Goal: Task Accomplishment & Management: Manage account settings

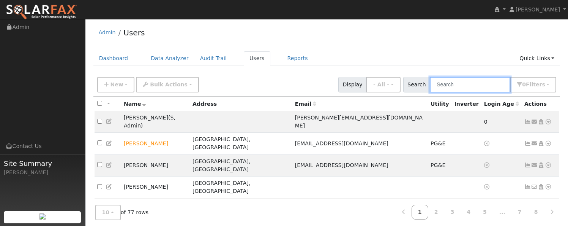
click at [471, 84] on input "text" at bounding box center [470, 85] width 81 height 16
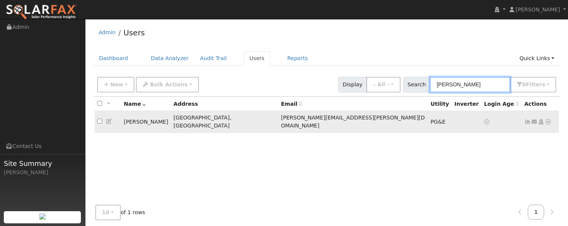
type input "pedro"
click at [528, 119] on icon at bounding box center [528, 121] width 7 height 5
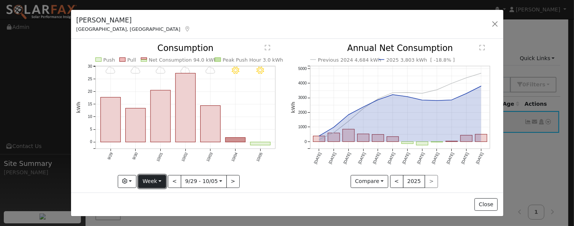
click at [146, 182] on button "Week" at bounding box center [152, 181] width 28 height 13
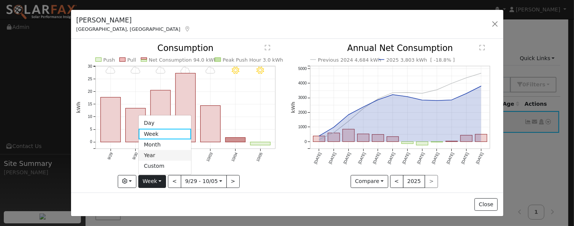
click at [155, 151] on link "Year" at bounding box center [165, 155] width 53 height 11
type input "2024-10-01"
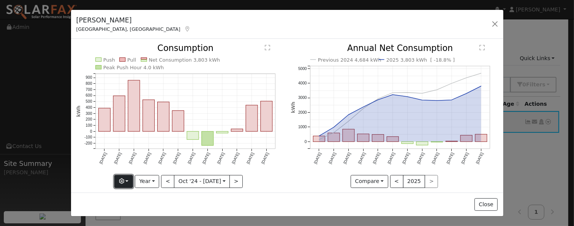
click at [124, 179] on icon "button" at bounding box center [121, 180] width 5 height 5
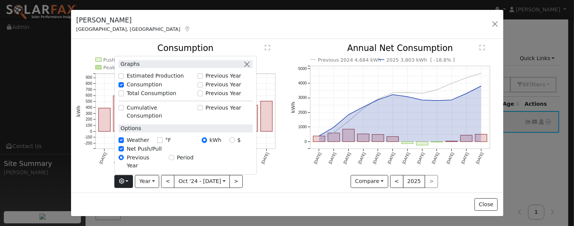
click at [247, 153] on div "Net Push/Pull" at bounding box center [186, 149] width 134 height 8
click at [287, 149] on div "Previous 2024 4,684 kWh 2025 3,803 kWh [ -18.8% ] Oct '24 Nov '24 Dec '24 Jan '…" at bounding box center [394, 121] width 215 height 155
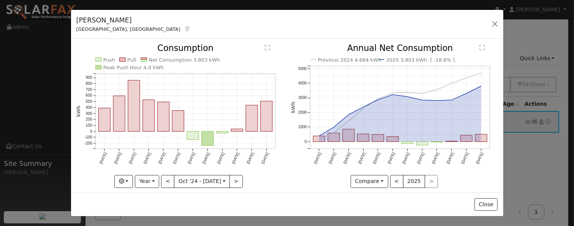
click at [524, 29] on div "Pedro Rubio West Sacramento, CA Default Account Default Account 2403 Pheasant H…" at bounding box center [287, 113] width 574 height 226
click at [496, 21] on button "button" at bounding box center [495, 24] width 11 height 11
